Goal: Information Seeking & Learning: Find specific fact

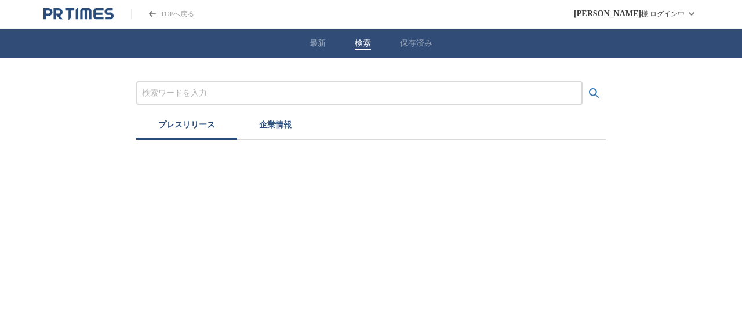
click at [357, 38] on button "検索" at bounding box center [363, 43] width 16 height 10
click at [270, 121] on button "企業情報" at bounding box center [275, 127] width 77 height 26
click at [311, 100] on div at bounding box center [359, 93] width 446 height 24
drag, startPoint x: 311, startPoint y: 90, endPoint x: 306, endPoint y: 83, distance: 8.4
click at [311, 90] on input "プレスリリースおよび企業を検索する" at bounding box center [359, 93] width 435 height 13
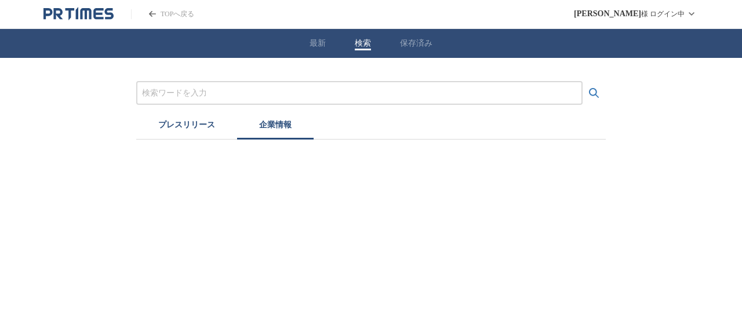
paste input "株式会社ティップネス"
click at [583, 82] on button "検索する" at bounding box center [594, 93] width 23 height 23
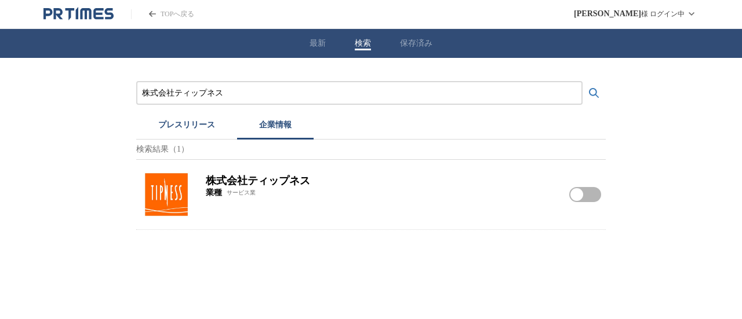
click at [167, 199] on img at bounding box center [166, 194] width 51 height 51
drag, startPoint x: 248, startPoint y: 91, endPoint x: 0, endPoint y: 78, distance: 248.5
click at [5, 88] on div "株式会社ティップネス プレスリリース 企業情報 検索結果（1） 株式会社ティップネス 業種 サービス業 株式会社ティップネスをフォローする" at bounding box center [371, 144] width 742 height 172
paste input "三菱地所コミュニティ株式会社"
click at [583, 82] on button "検索する" at bounding box center [594, 93] width 23 height 23
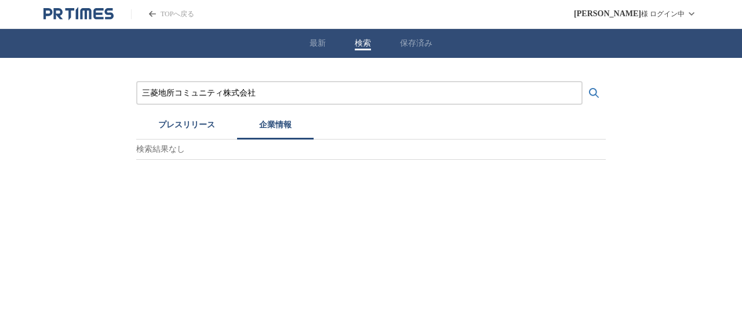
click at [211, 133] on button "プレスリリース" at bounding box center [186, 127] width 101 height 26
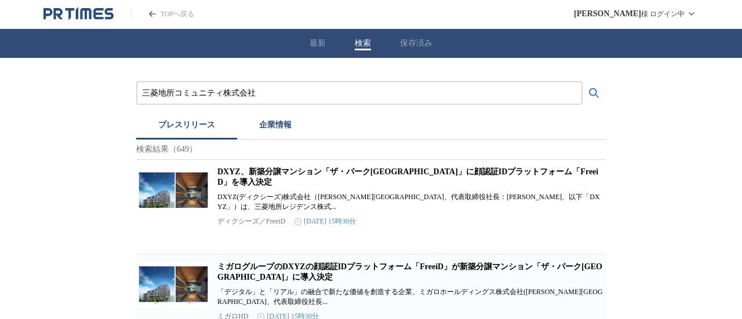
click at [276, 124] on button "企業情報" at bounding box center [275, 127] width 77 height 26
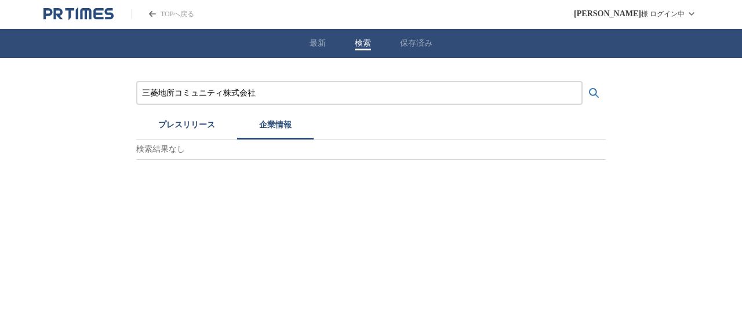
drag, startPoint x: 254, startPoint y: 90, endPoint x: 0, endPoint y: 69, distance: 254.8
click at [0, 80] on div "三菱地所コミュニティ株式会社 プレスリリース 企業情報 検索結果なし" at bounding box center [371, 109] width 742 height 102
paste input "株式会社日比谷花壇"
click at [583, 82] on button "検索する" at bounding box center [594, 93] width 23 height 23
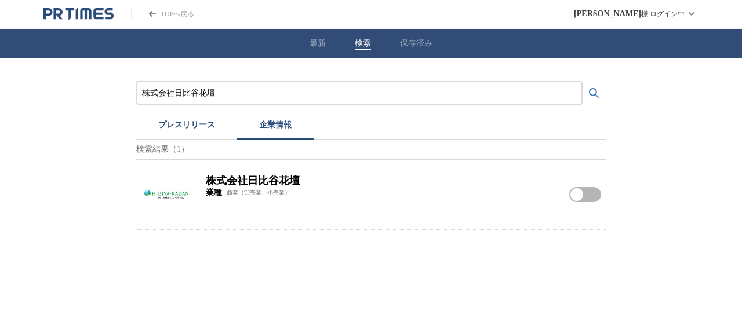
click at [172, 195] on img at bounding box center [166, 194] width 51 height 51
drag, startPoint x: 173, startPoint y: 95, endPoint x: 0, endPoint y: 83, distance: 173.8
click at [0, 93] on div "株式会社日比谷花壇 プレスリリース 企業情報 検索結果（1） 株式会社日比谷花壇 業種 商業（卸売業、小売業） 株式会社日比谷花壇をフォローする" at bounding box center [371, 144] width 742 height 172
paste input "ワールドサプライ"
type input "株式会社ワールドサプライ"
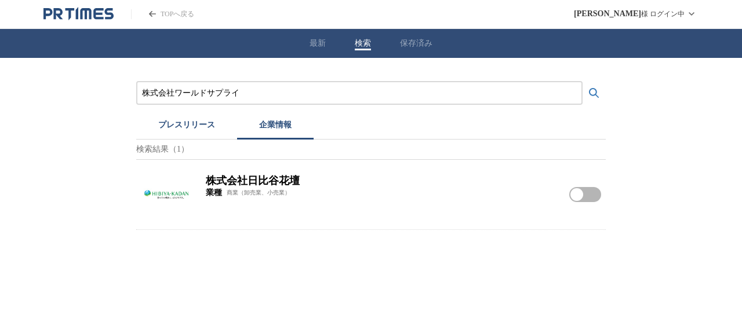
click at [583, 82] on button "検索する" at bounding box center [594, 93] width 23 height 23
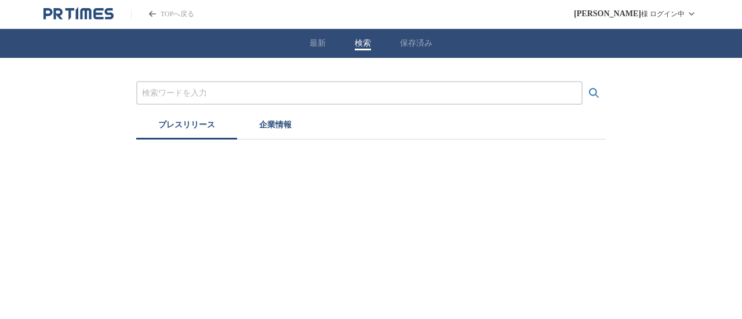
click at [198, 97] on input "プレスリリースおよび企業を検索する" at bounding box center [359, 93] width 435 height 13
click at [583, 82] on button "検索する" at bounding box center [594, 93] width 23 height 23
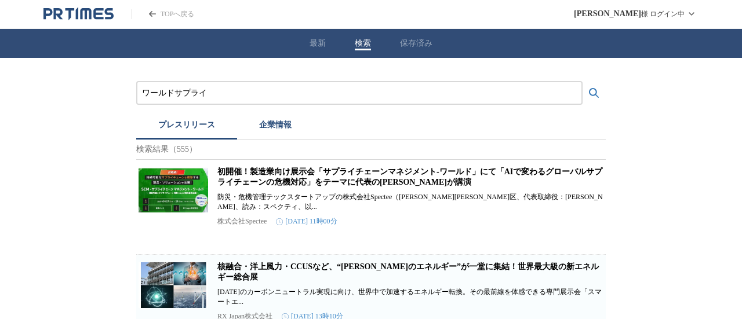
click at [283, 124] on button "企業情報" at bounding box center [275, 127] width 77 height 26
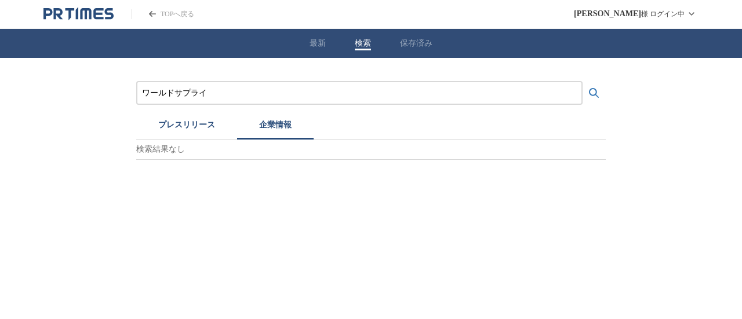
drag, startPoint x: 286, startPoint y: 94, endPoint x: 0, endPoint y: 81, distance: 286.7
click at [14, 89] on div "ワールドサプライ プレスリリース 企業情報 検索結果なし" at bounding box center [371, 109] width 742 height 102
paste input "株式会社タイミー"
click at [583, 82] on button "検索する" at bounding box center [594, 93] width 23 height 23
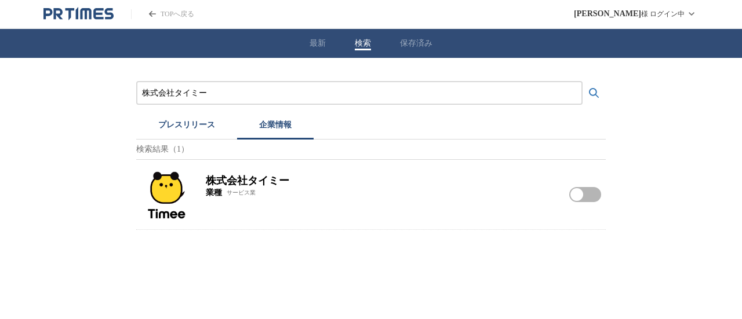
click at [165, 206] on img at bounding box center [166, 194] width 51 height 51
drag, startPoint x: 262, startPoint y: 99, endPoint x: 0, endPoint y: 82, distance: 262.7
click at [0, 91] on div "株式会社タイミー プレスリリース 企業情報 検索結果（1） 株式会社タイミー 業種 サービス業 株式会社タイミーをフォローする" at bounding box center [371, 144] width 742 height 172
paste input "京王設備サービス"
click at [583, 82] on button "検索する" at bounding box center [594, 93] width 23 height 23
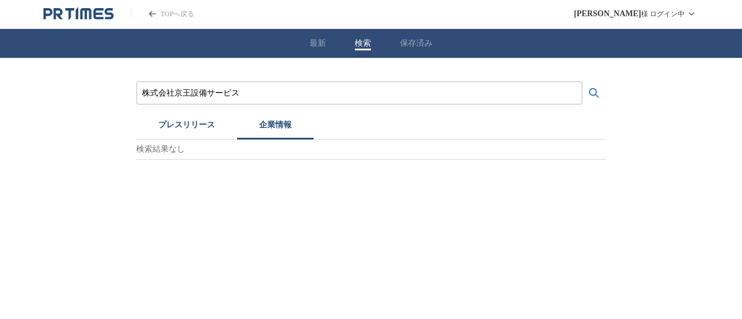
drag, startPoint x: 268, startPoint y: 92, endPoint x: 0, endPoint y: 94, distance: 267.9
click at [0, 99] on div "株式会社京王設備サービス プレスリリース 企業情報 検索結果なし" at bounding box center [371, 109] width 742 height 102
paste input "産業経済新聞社"
click at [583, 82] on button "検索する" at bounding box center [594, 93] width 23 height 23
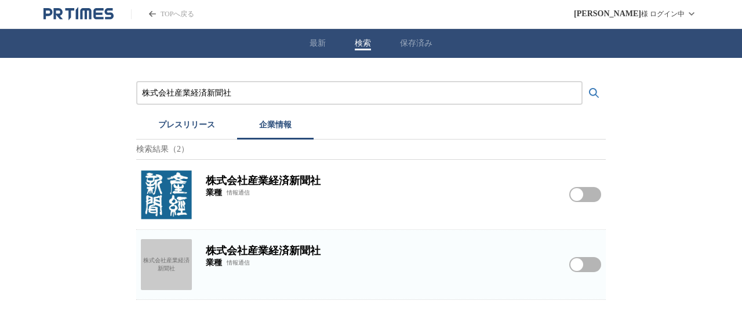
click at [164, 204] on img at bounding box center [166, 194] width 51 height 51
drag, startPoint x: 256, startPoint y: 90, endPoint x: 0, endPoint y: 84, distance: 256.4
click at [0, 84] on div "株式会社産業経済新聞社 プレスリリース 企業情報 検索結果（2） 株式会社産業経済新聞社 業種 情報通信 株式会社産業経済新聞社をフォローする 株式会社産業経…" at bounding box center [371, 179] width 742 height 242
paste input "JALナビア"
click at [583, 82] on button "検索する" at bounding box center [594, 93] width 23 height 23
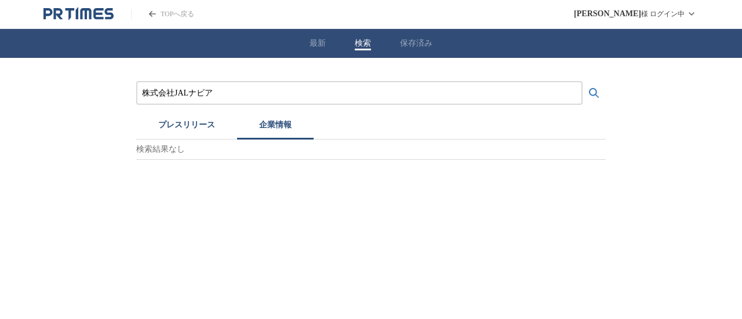
drag, startPoint x: 261, startPoint y: 99, endPoint x: 0, endPoint y: 96, distance: 260.9
click at [0, 96] on div "株式会社JALナビア プレスリリース 企業情報 検索結果なし" at bounding box center [371, 109] width 742 height 102
paste input "ヒューマンアカデミー株式会社"
click at [583, 82] on button "検索する" at bounding box center [594, 93] width 23 height 23
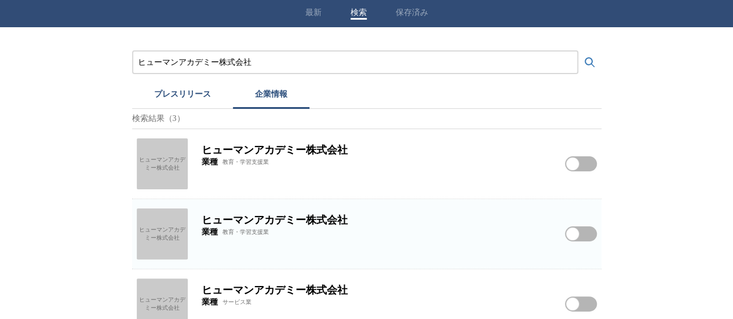
scroll to position [53, 0]
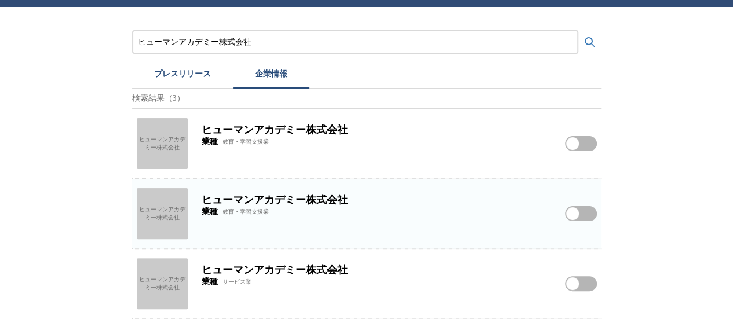
click at [163, 119] on div "ヒューマンアカデミー株式会社" at bounding box center [162, 143] width 51 height 51
click at [176, 207] on div "ヒューマンアカデミー株式会社" at bounding box center [162, 213] width 51 height 51
click at [179, 270] on div "ヒューマンアカデミー株式会社" at bounding box center [162, 284] width 51 height 51
click at [171, 143] on div "ヒューマンアカデミー株式会社" at bounding box center [162, 143] width 51 height 51
click at [186, 208] on div "ヒューマンアカデミー株式会社" at bounding box center [162, 213] width 51 height 51
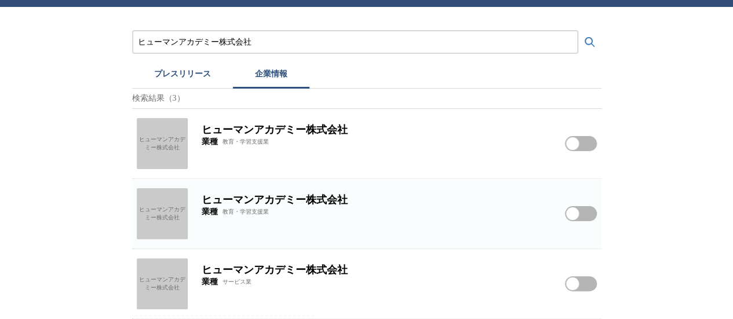
drag, startPoint x: 74, startPoint y: 15, endPoint x: 0, endPoint y: 1, distance: 75.6
click at [32, 9] on div "ヒューマンアカデミー株式会社 プレスリリース 企業情報 検索結果（3） ヒューマンアカデミー株式会社 ヒューマンアカデミー株式会社 業種 教育・学習支援業 ヒ…" at bounding box center [366, 163] width 733 height 313
paste input "株式会社東京スター銀行"
click at [579, 31] on button "検索する" at bounding box center [590, 42] width 23 height 23
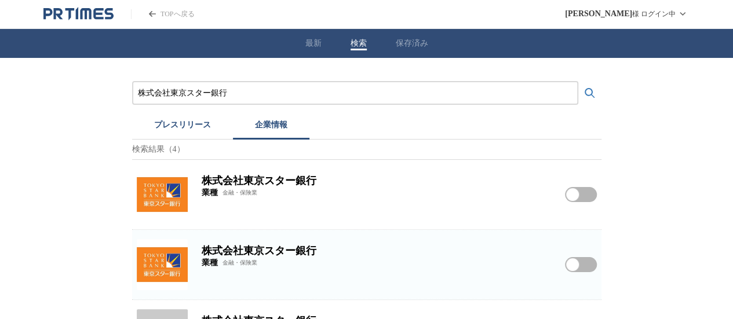
click at [148, 198] on img at bounding box center [162, 194] width 51 height 51
click at [262, 258] on h2 "株式会社東京スター銀行" at bounding box center [377, 251] width 350 height 14
click at [177, 260] on img at bounding box center [162, 264] width 51 height 51
drag, startPoint x: 255, startPoint y: 93, endPoint x: 0, endPoint y: 56, distance: 257.2
click at [0, 68] on div "株式会社東京スター銀行 プレスリリース 企業情報 検索結果（4） 株式会社東京スター銀行 業種 金融・保険業 株式会社東京スター銀行をフォローする 株式会社東…" at bounding box center [366, 249] width 733 height 383
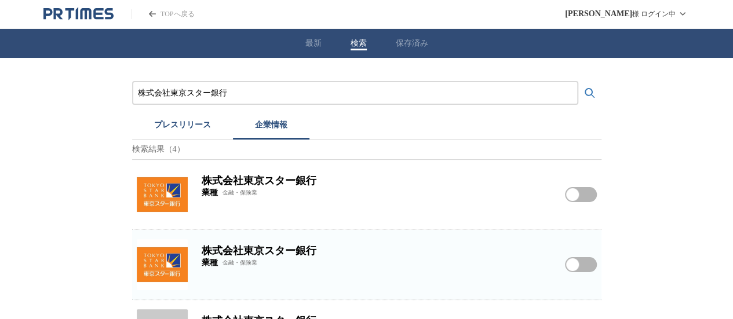
paste input "アポクリート株式会社"
click at [579, 82] on button "検索する" at bounding box center [590, 93] width 23 height 23
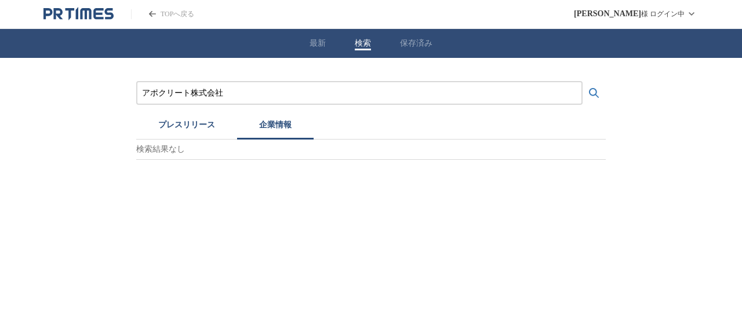
drag, startPoint x: 257, startPoint y: 95, endPoint x: 0, endPoint y: 71, distance: 258.0
click at [0, 79] on div "アポクリート株式会社 プレスリリース 企業情報 検索結果なし" at bounding box center [371, 109] width 742 height 102
paste input "株式会社銀座コージーコーナー"
click at [583, 82] on button "検索する" at bounding box center [594, 93] width 23 height 23
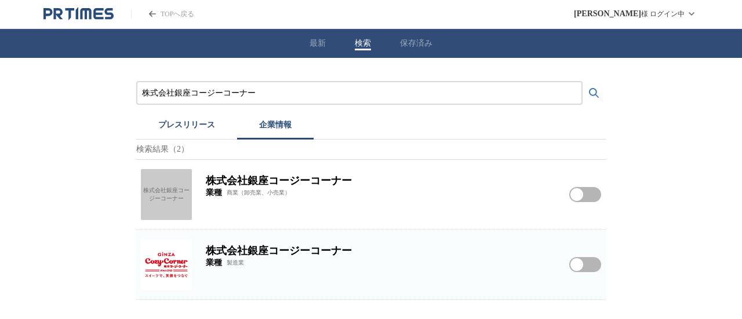
click at [177, 268] on img at bounding box center [166, 264] width 51 height 51
drag, startPoint x: 256, startPoint y: 91, endPoint x: 0, endPoint y: 55, distance: 258.9
click at [122, 86] on div "株式会社銀座コージーコーナー プレスリリース 企業情報 検索結果（2） 株式会社銀座コージーコーナー 株式会社銀座コージーコーナー 業種 商業（卸売業、小売業…" at bounding box center [371, 179] width 742 height 242
paste input "NTTドコモビジネス株式会社"
click at [583, 82] on button "検索する" at bounding box center [594, 93] width 23 height 23
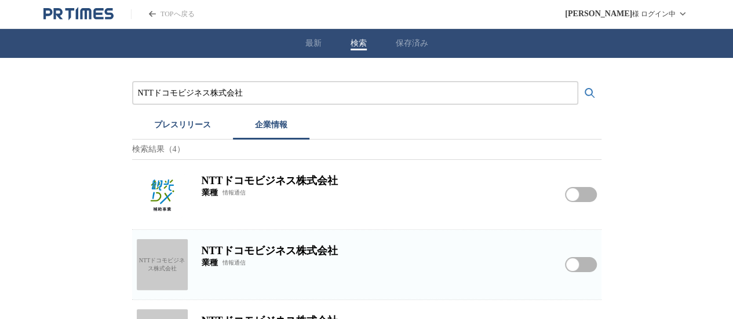
click at [160, 194] on img at bounding box center [162, 194] width 51 height 51
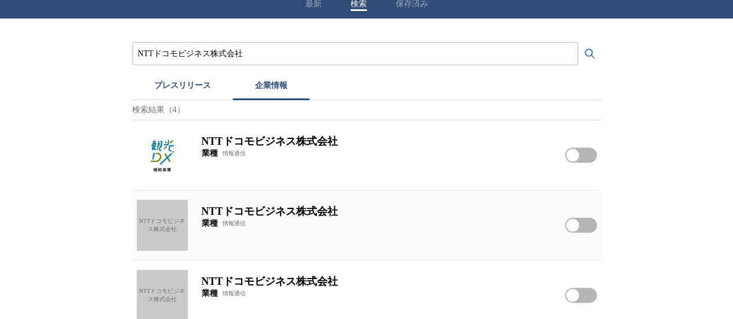
scroll to position [58, 0]
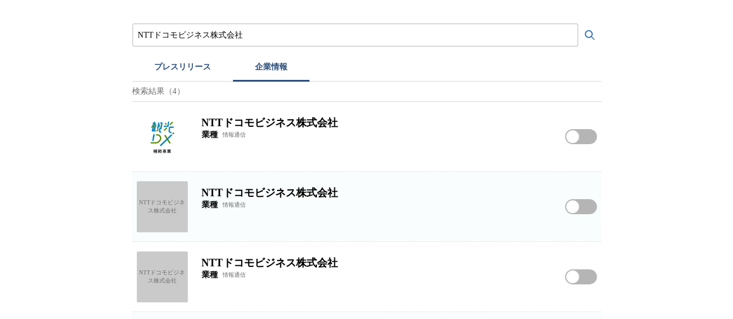
click at [170, 209] on div "NTTドコモビジネス株式会社" at bounding box center [162, 206] width 51 height 51
click at [165, 262] on div "NTTドコモビジネス株式会社" at bounding box center [162, 277] width 51 height 51
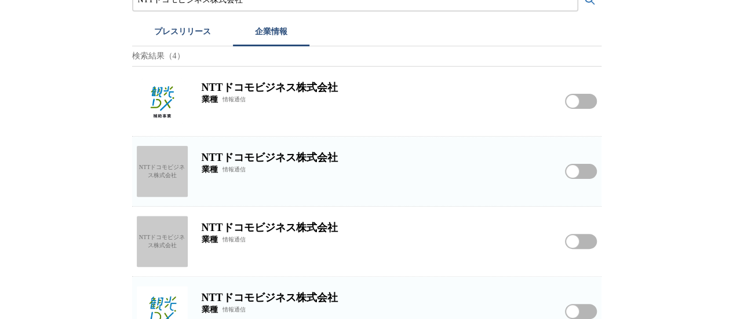
scroll to position [123, 0]
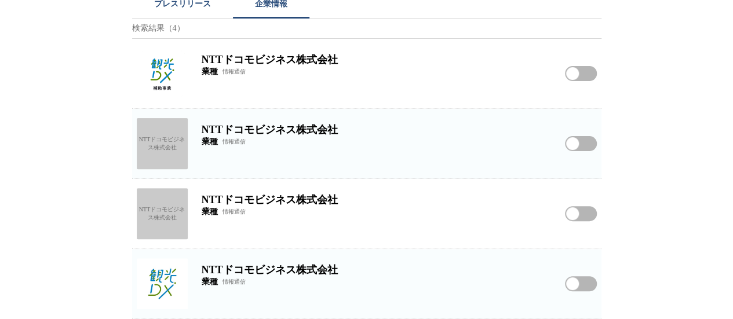
click at [162, 270] on img at bounding box center [162, 284] width 51 height 51
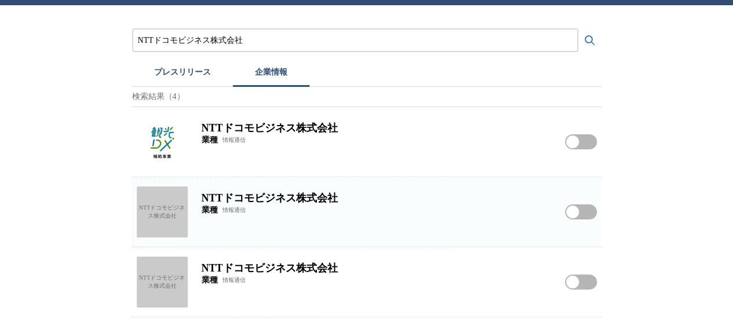
scroll to position [0, 0]
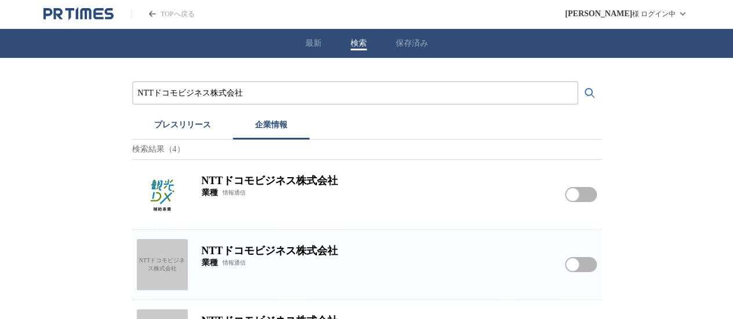
drag, startPoint x: 256, startPoint y: 97, endPoint x: 0, endPoint y: 84, distance: 256.0
click at [0, 89] on div "NTTドコモビジネス株式会社 プレスリリース 企業情報 検索結果（4） NTTドコモビジネス株式会社 業種 情報通信 NTTドコモビジネス株式会社をフォローす…" at bounding box center [366, 249] width 733 height 383
paste input "日本テレビ放送網"
type input "日本テレビ放送網株式会社"
click at [579, 82] on button "検索する" at bounding box center [590, 93] width 23 height 23
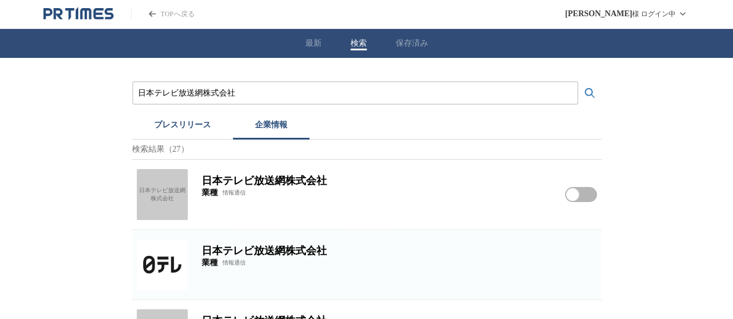
click at [154, 271] on img at bounding box center [162, 264] width 51 height 51
click at [163, 193] on div "日本テレビ放送網株式会社" at bounding box center [162, 194] width 51 height 51
drag, startPoint x: 263, startPoint y: 95, endPoint x: 0, endPoint y: 92, distance: 263.3
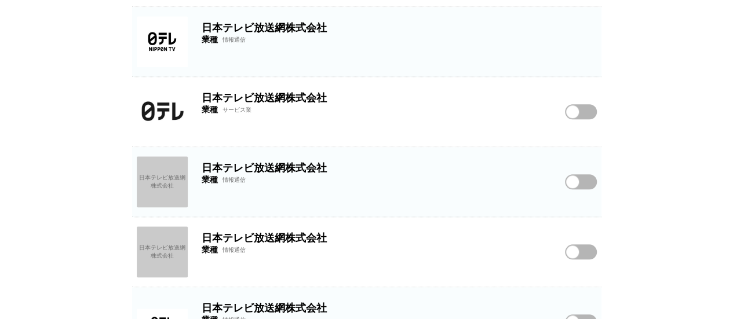
scroll to position [406, 0]
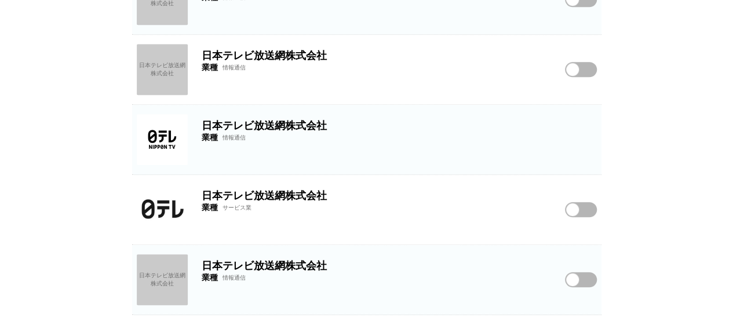
click at [152, 136] on img at bounding box center [162, 139] width 51 height 51
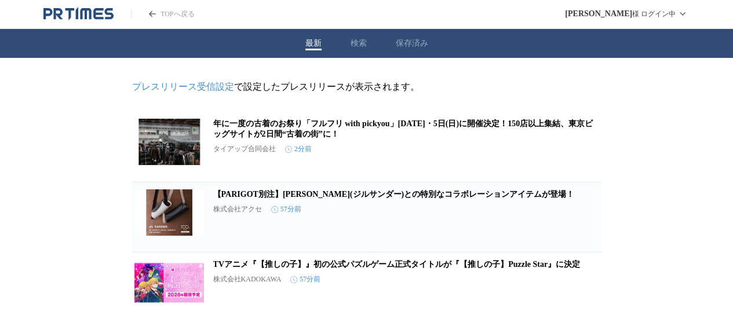
click at [353, 43] on div "最新 検索 保存済み" at bounding box center [366, 43] width 733 height 29
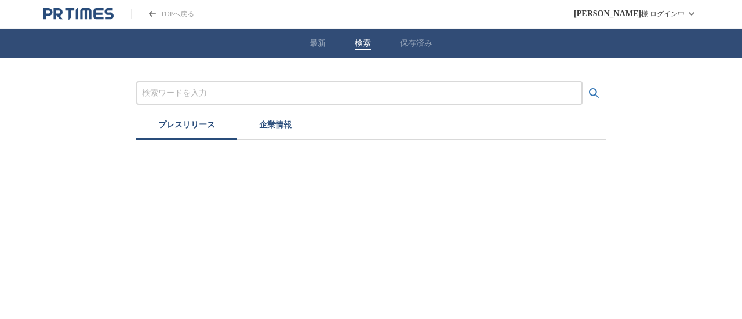
click at [290, 95] on input "プレスリリースおよび企業を検索する" at bounding box center [359, 93] width 435 height 13
paste input "東京センチュリー株式会社"
click at [583, 82] on button "検索する" at bounding box center [594, 93] width 23 height 23
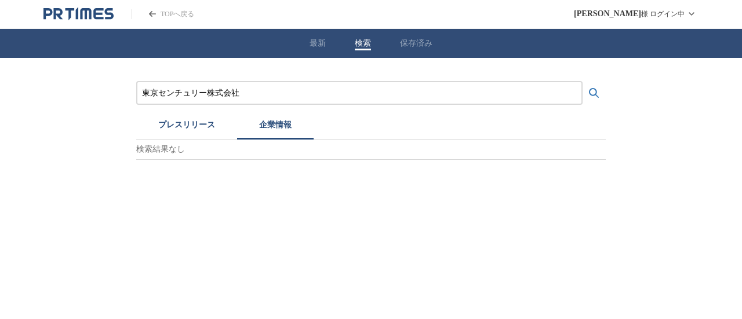
click at [277, 124] on button "企業情報" at bounding box center [275, 127] width 77 height 26
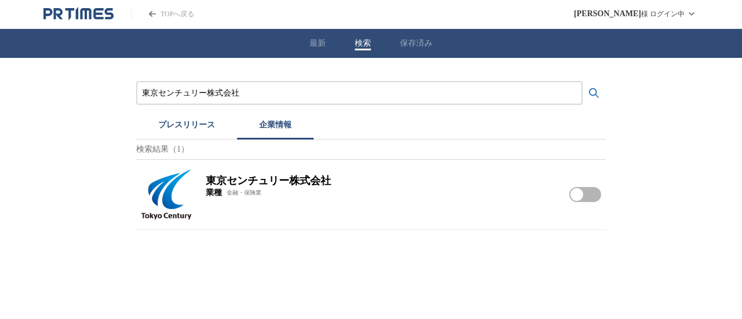
click at [274, 183] on h2 "東京センチュリー株式会社" at bounding box center [381, 181] width 350 height 14
click at [186, 187] on img at bounding box center [166, 194] width 51 height 51
drag, startPoint x: 253, startPoint y: 97, endPoint x: 0, endPoint y: 71, distance: 254.1
click at [0, 81] on div "東京センチュリー株式会社 プレスリリース 企業情報 検索結果（1） 東京センチュリー株式会社 業種 金融・保険業 東京センチュリー株式会社をフォローする" at bounding box center [371, 144] width 742 height 172
paste input "理研ビタミン"
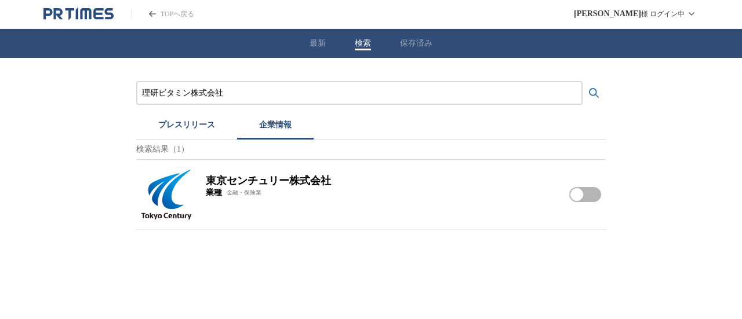
click at [583, 82] on button "検索する" at bounding box center [594, 93] width 23 height 23
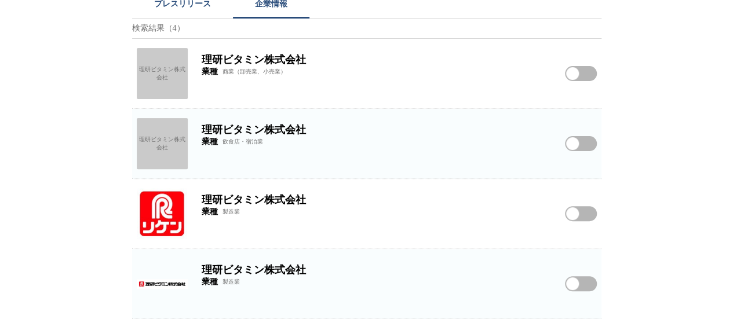
scroll to position [123, 0]
click at [151, 208] on img at bounding box center [162, 213] width 51 height 51
click at [169, 277] on img at bounding box center [162, 284] width 51 height 51
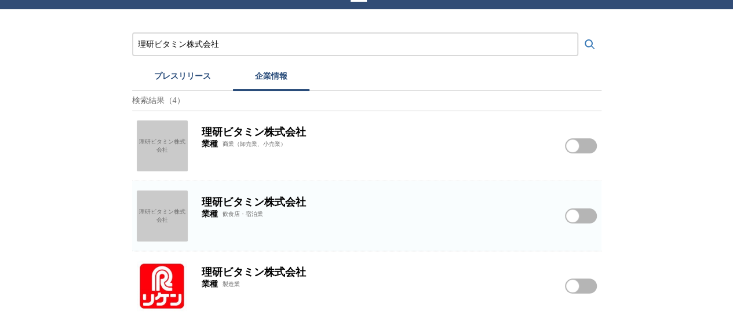
scroll to position [7, 0]
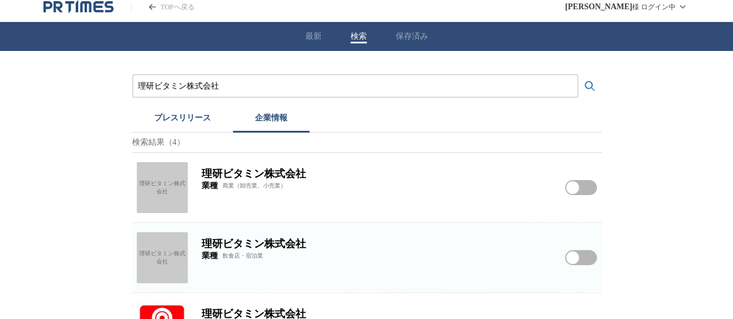
drag, startPoint x: 242, startPoint y: 80, endPoint x: 0, endPoint y: 37, distance: 245.7
click at [0, 57] on div "理研ビタミン株式会社 プレスリリース 企業情報 検索結果（4） 理研ビタミン株式会社 理研ビタミン株式会社 業種 商業（卸売業、小売業） 理研ビタミン株式会社…" at bounding box center [366, 242] width 733 height 383
paste input "文化シヤッターサービス"
click at [579, 75] on button "検索する" at bounding box center [590, 86] width 23 height 23
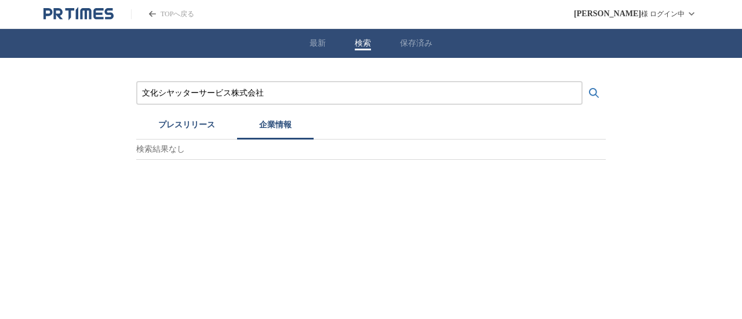
click at [180, 126] on button "プレスリリース" at bounding box center [186, 127] width 101 height 26
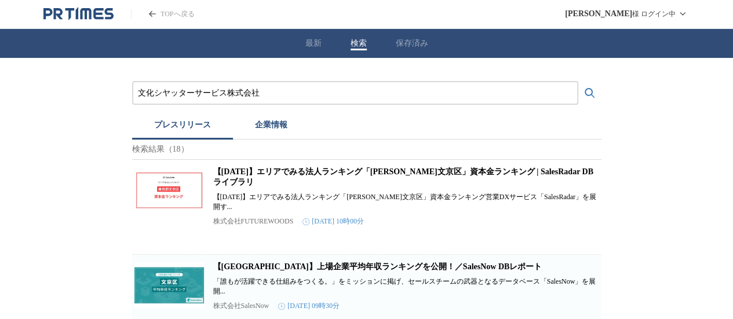
drag, startPoint x: 306, startPoint y: 104, endPoint x: 185, endPoint y: 99, distance: 121.3
click at [186, 100] on div "文化シヤッターサービス株式会社" at bounding box center [355, 93] width 446 height 24
drag, startPoint x: 267, startPoint y: 89, endPoint x: 0, endPoint y: 55, distance: 268.8
paste input "式会社叙々苑"
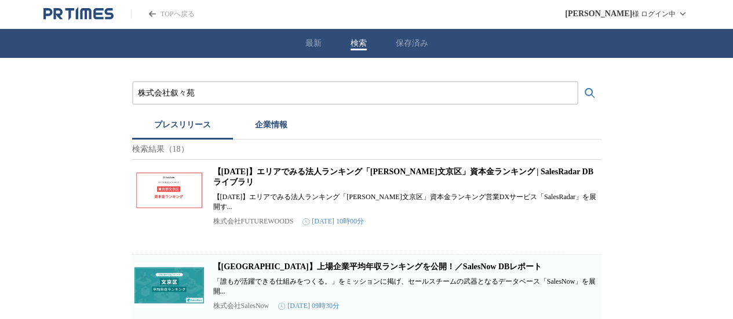
click at [579, 82] on button "検索する" at bounding box center [590, 93] width 23 height 23
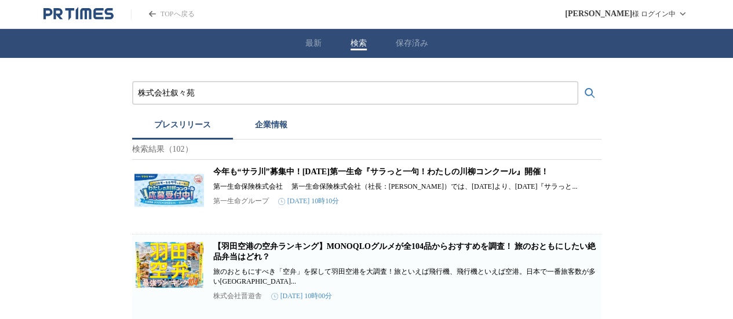
click at [266, 128] on button "企業情報" at bounding box center [271, 127] width 77 height 26
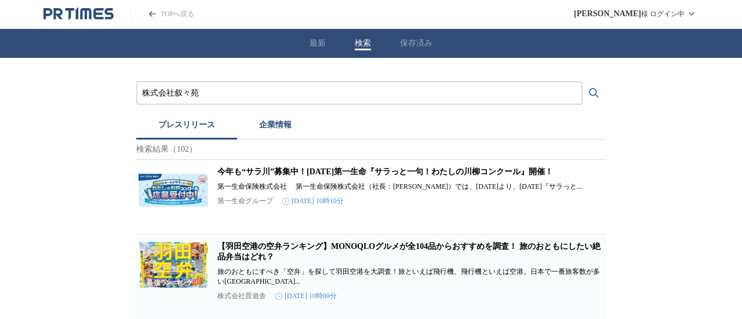
click at [197, 126] on button "プレスリリース" at bounding box center [186, 127] width 101 height 26
click at [275, 126] on button "企業情報" at bounding box center [275, 127] width 77 height 26
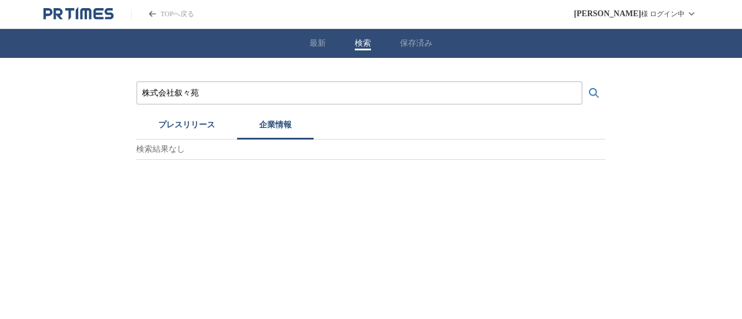
click at [203, 128] on button "プレスリリース" at bounding box center [186, 127] width 101 height 26
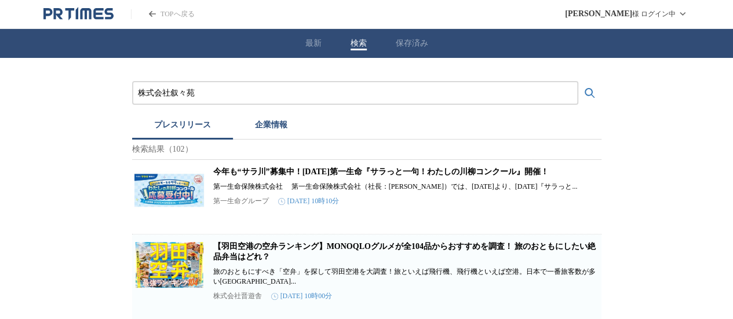
drag, startPoint x: 391, startPoint y: 98, endPoint x: 0, endPoint y: 24, distance: 397.8
paste input "アズパートナーズ"
click at [579, 82] on button "検索する" at bounding box center [590, 93] width 23 height 23
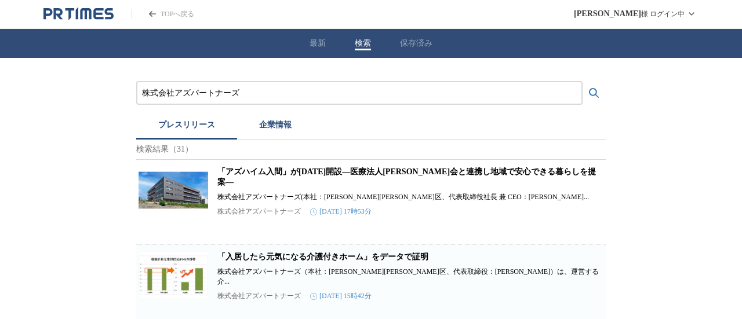
click at [269, 119] on button "企業情報" at bounding box center [275, 127] width 77 height 26
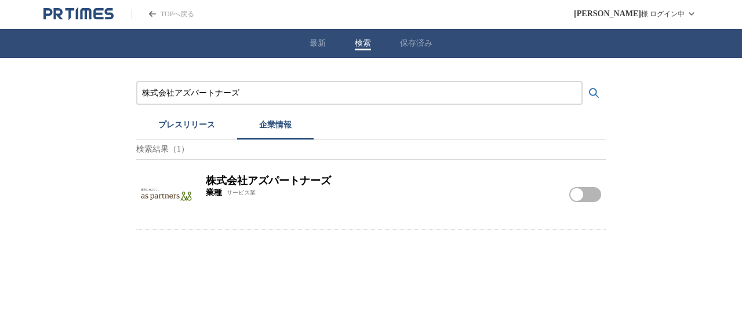
click at [146, 193] on img at bounding box center [166, 194] width 51 height 51
drag, startPoint x: 268, startPoint y: 91, endPoint x: 0, endPoint y: 63, distance: 269.3
click at [0, 84] on div "株式会社アズパートナーズ プレスリリース 企業情報 検索結果（1） 株式会社アズパートナーズ 業種 サービス業 株式会社アズパートナーズをフォローする" at bounding box center [371, 144] width 742 height 172
paste input "MIXI"
click at [583, 82] on button "検索する" at bounding box center [594, 93] width 23 height 23
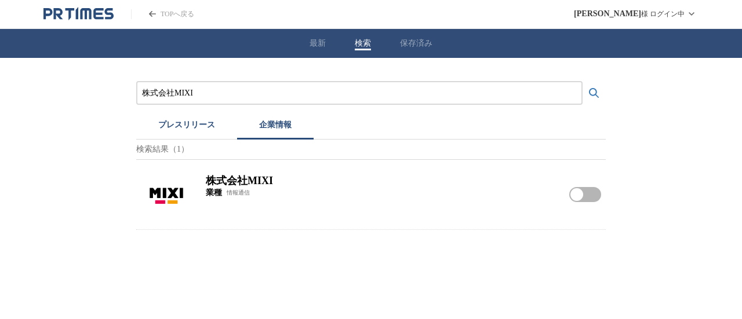
click at [176, 204] on img at bounding box center [166, 194] width 51 height 51
click at [177, 190] on img at bounding box center [166, 194] width 51 height 51
drag, startPoint x: 181, startPoint y: 91, endPoint x: 5, endPoint y: 52, distance: 180.5
click at [52, 90] on div "株式会社MIXI プレスリリース 企業情報 検索結果（1） 株式会社MIXI 業種 情報通信 株式会社MIXIをフォローする" at bounding box center [371, 144] width 742 height 172
paste input "JR東日本サービスクリエーション"
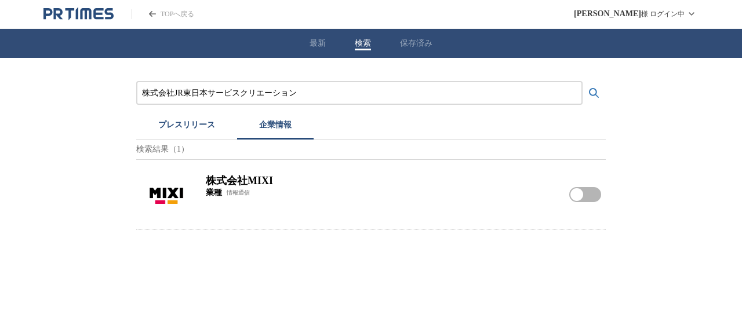
click at [583, 82] on button "検索する" at bounding box center [594, 93] width 23 height 23
click at [180, 129] on button "プレスリリース" at bounding box center [186, 127] width 101 height 26
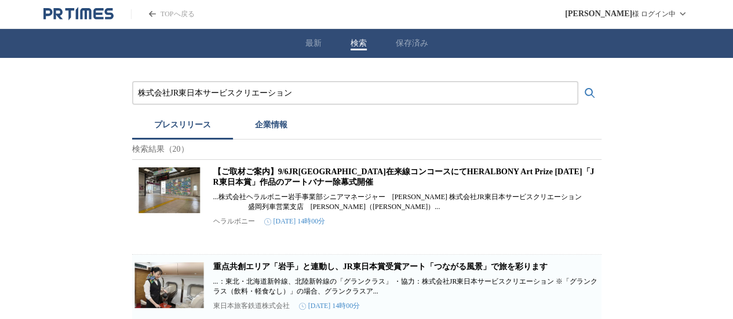
drag, startPoint x: 300, startPoint y: 93, endPoint x: 0, endPoint y: 31, distance: 306.2
paste input "タイムズサービス株式会社"
click at [579, 82] on button "検索する" at bounding box center [590, 93] width 23 height 23
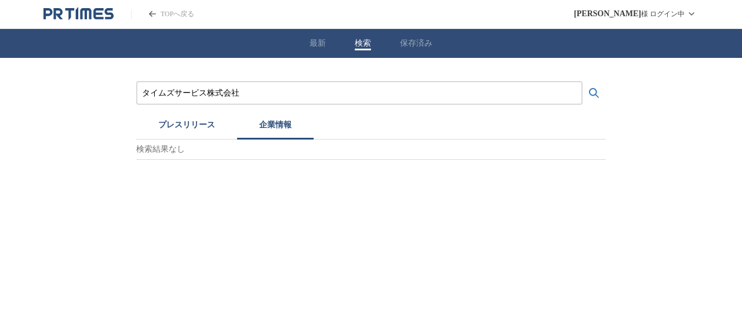
click at [263, 124] on button "企業情報" at bounding box center [275, 127] width 77 height 26
drag, startPoint x: 183, startPoint y: 104, endPoint x: 2, endPoint y: 59, distance: 185.8
click at [0, 77] on div "タイムズサービス株式会社 プレスリリース 企業情報 検索結果なし" at bounding box center [371, 109] width 742 height 102
drag, startPoint x: 359, startPoint y: 74, endPoint x: 144, endPoint y: 85, distance: 215.4
click at [144, 85] on div "タイムズサービス株式会社 プレスリリース 企業情報 検索結果なし" at bounding box center [371, 109] width 742 height 102
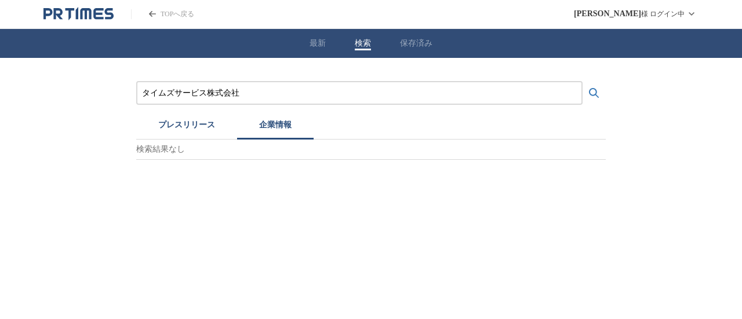
click at [299, 89] on input "タイムズサービス株式会社" at bounding box center [359, 93] width 435 height 13
drag, startPoint x: 297, startPoint y: 96, endPoint x: 0, endPoint y: 64, distance: 298.5
click at [0, 64] on div "タイムズサービス株式会社 プレスリリース 企業情報 検索結果なし" at bounding box center [371, 109] width 742 height 102
paste input "株式会社オンデーズ"
click at [583, 82] on button "検索する" at bounding box center [594, 93] width 23 height 23
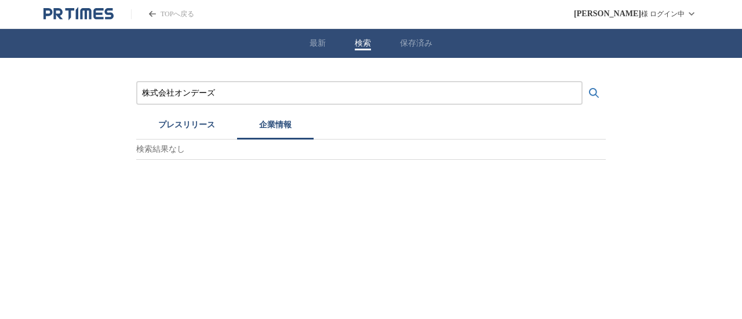
click at [194, 127] on button "プレスリリース" at bounding box center [186, 127] width 101 height 26
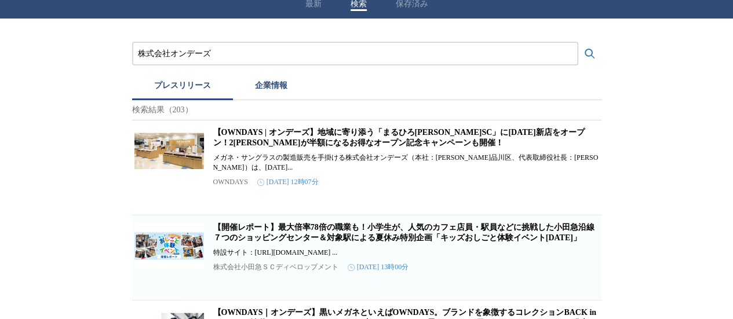
scroll to position [58, 0]
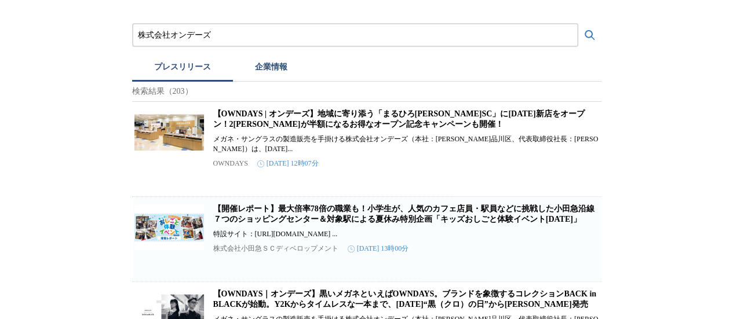
click at [239, 168] on p "OWNDAYS" at bounding box center [230, 163] width 35 height 9
click at [260, 120] on link "【OWNDAYS | オンデーズ】地域に寄り添う「まるひろ[PERSON_NAME]SC」に[DATE]新店をオープン！2[PERSON_NAME]が半額にな…" at bounding box center [399, 119] width 372 height 19
drag, startPoint x: 253, startPoint y: 41, endPoint x: 0, endPoint y: 20, distance: 254.2
paste input "東急百貨店"
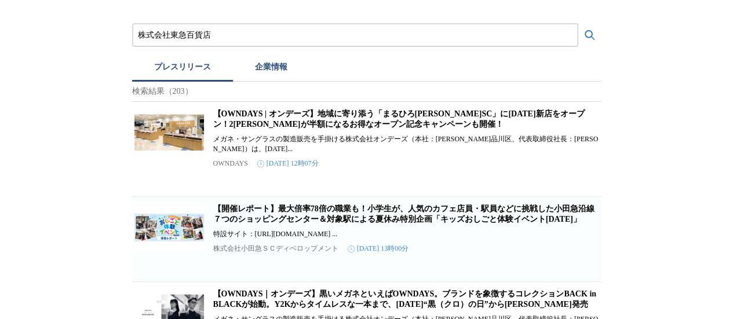
type input "株式会社東急百貨店"
click at [579, 24] on button "検索する" at bounding box center [590, 35] width 23 height 23
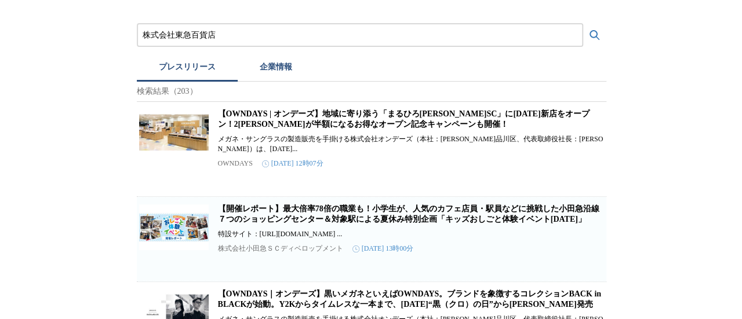
scroll to position [0, 0]
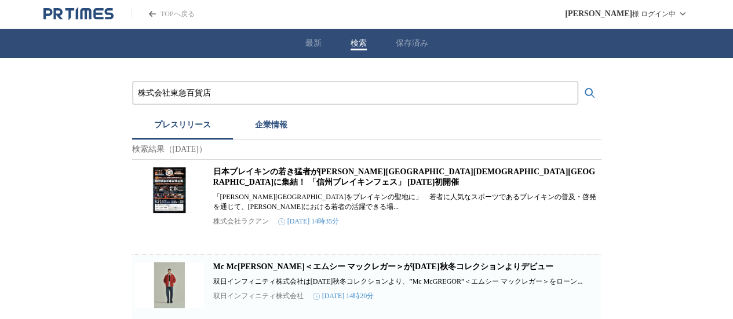
click at [273, 126] on button "企業情報" at bounding box center [271, 127] width 77 height 26
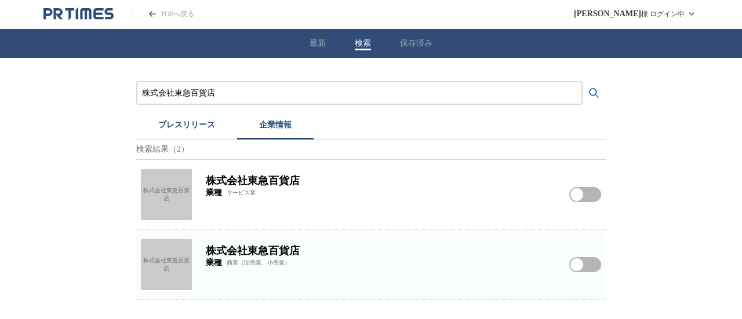
click at [154, 181] on div "株式会社東急百貨店" at bounding box center [166, 194] width 51 height 51
click at [179, 252] on div "株式会社東急百貨店" at bounding box center [166, 264] width 51 height 51
click at [164, 188] on div "株式会社東急百貨店" at bounding box center [166, 194] width 51 height 51
